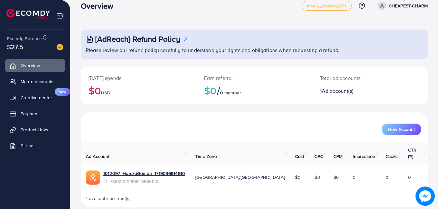
scroll to position [12, 0]
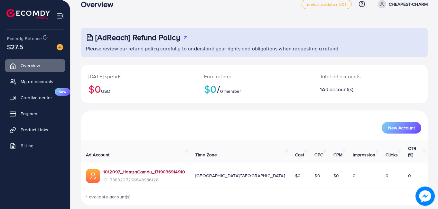
click at [171, 169] on link "1012097_HamzaGamdu_1719036914910" at bounding box center [144, 172] width 82 height 6
click at [41, 131] on span "Product Links" at bounding box center [36, 130] width 28 height 6
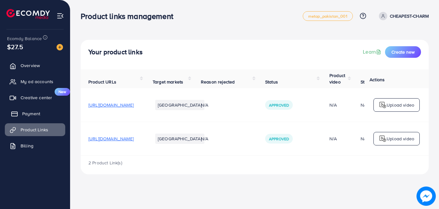
click at [36, 111] on span "Payment" at bounding box center [31, 114] width 18 height 6
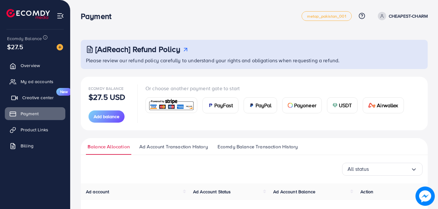
click at [39, 100] on span "Creative center" at bounding box center [38, 98] width 32 height 6
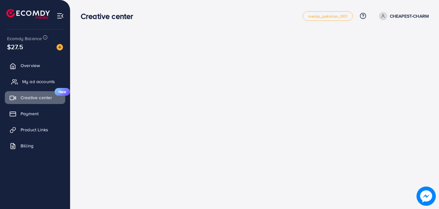
click at [47, 83] on span "My ad accounts" at bounding box center [38, 81] width 33 height 6
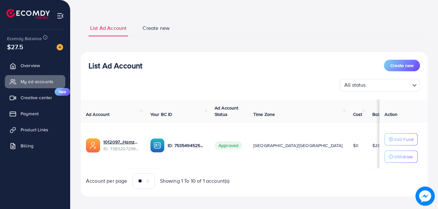
scroll to position [34, 0]
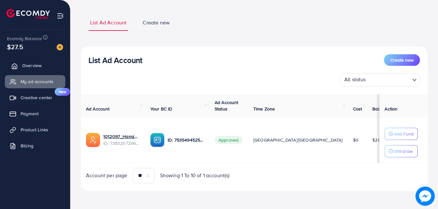
click at [40, 69] on link "Overview" at bounding box center [35, 65] width 60 height 13
